Goal: Navigation & Orientation: Find specific page/section

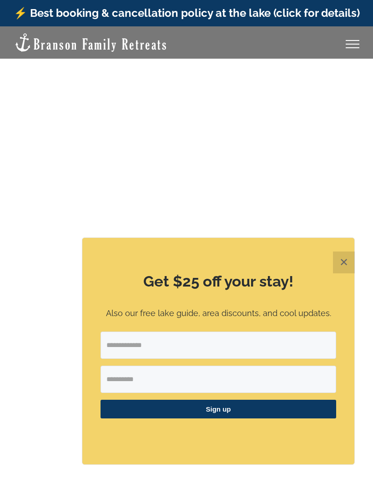
click at [338, 269] on button "✕" at bounding box center [344, 263] width 22 height 22
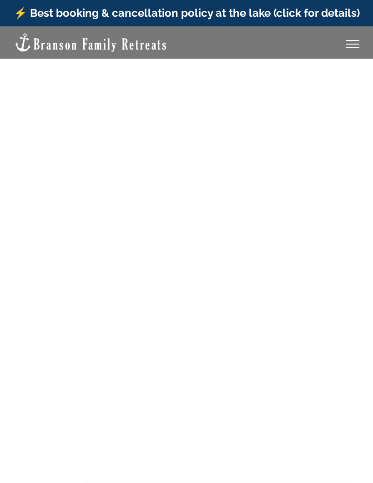
click at [351, 44] on div "Toggle Menu" at bounding box center [353, 44] width 14 height 1
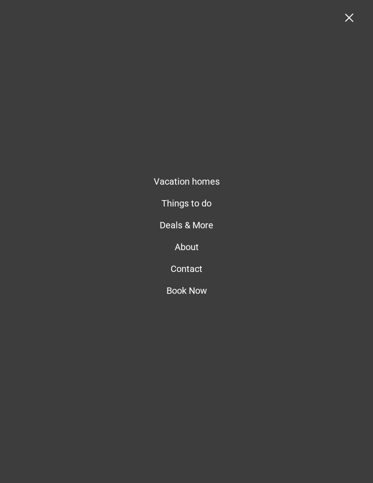
click at [213, 178] on span "Vacation homes" at bounding box center [187, 181] width 66 height 11
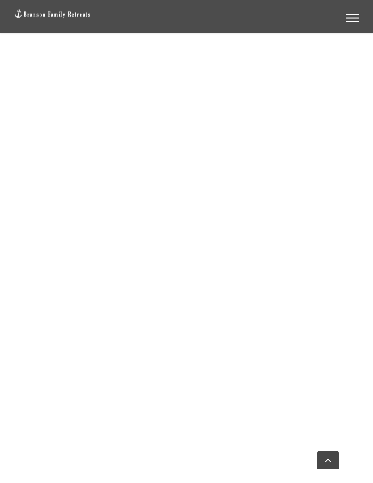
scroll to position [1064, 0]
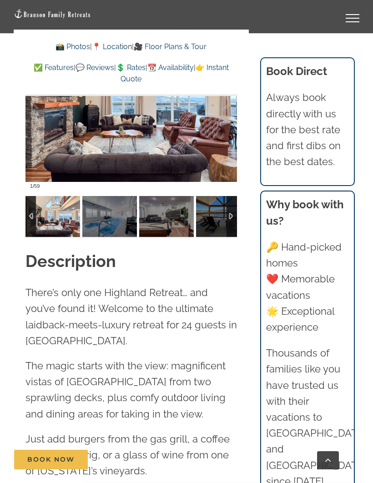
scroll to position [925, 0]
click at [183, 46] on link "🎥 Floor Plans & Tour" at bounding box center [170, 46] width 73 height 9
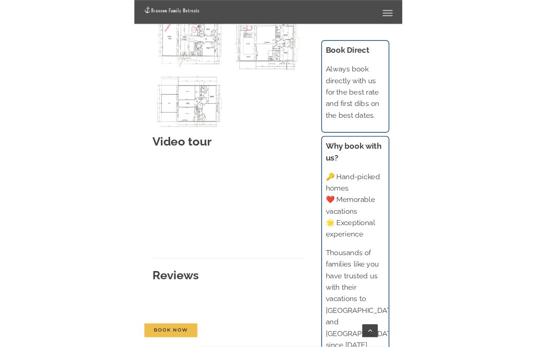
scroll to position [11, 0]
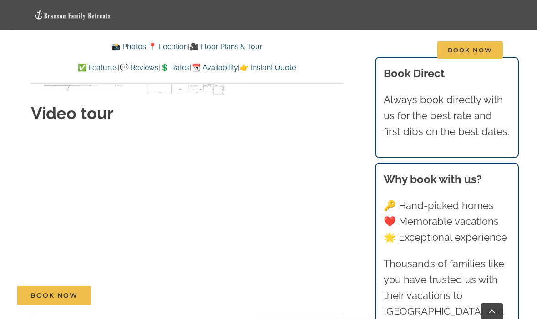
scroll to position [4057, 0]
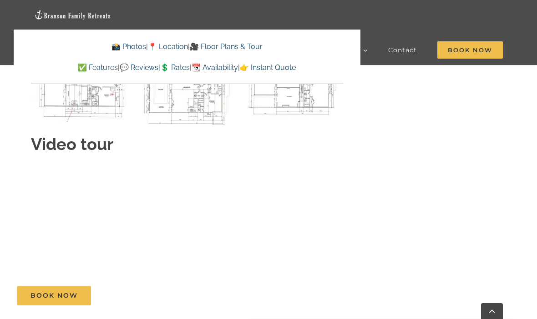
scroll to position [4368, 0]
